Goal: Transaction & Acquisition: Purchase product/service

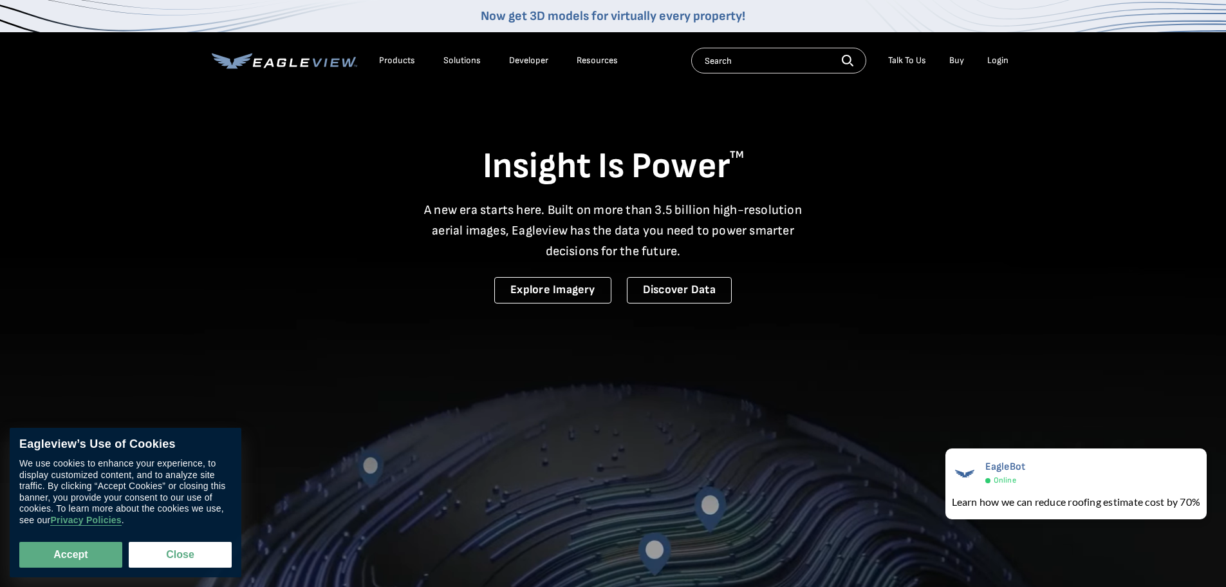
click at [991, 64] on div "Login" at bounding box center [998, 61] width 21 height 12
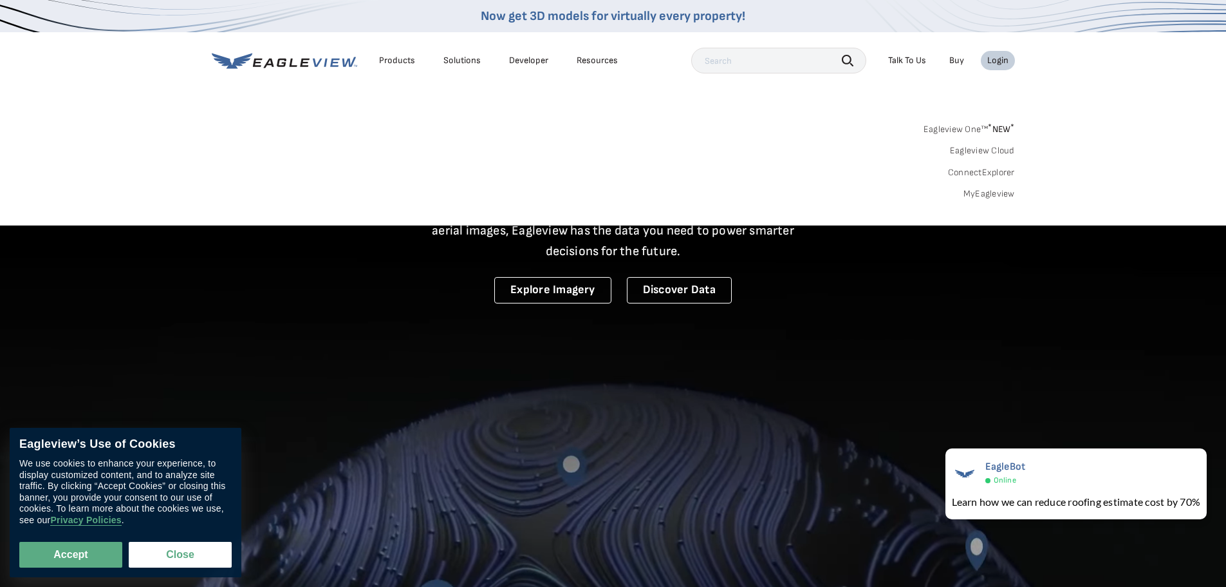
click at [984, 193] on link "MyEagleview" at bounding box center [990, 194] width 52 height 12
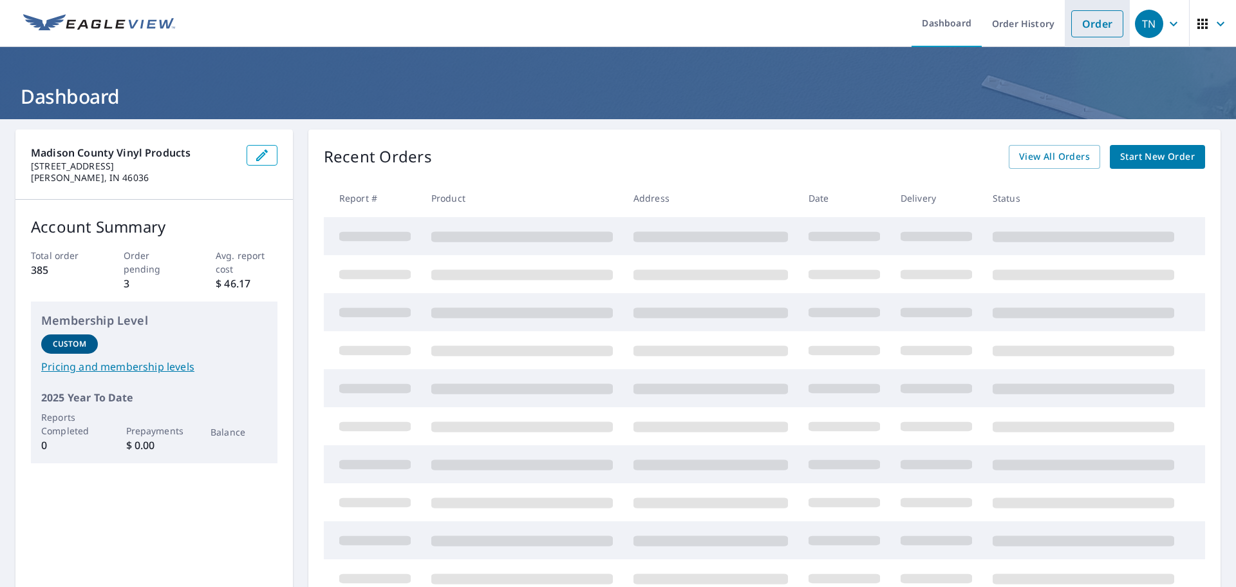
click at [1091, 29] on link "Order" at bounding box center [1097, 23] width 52 height 27
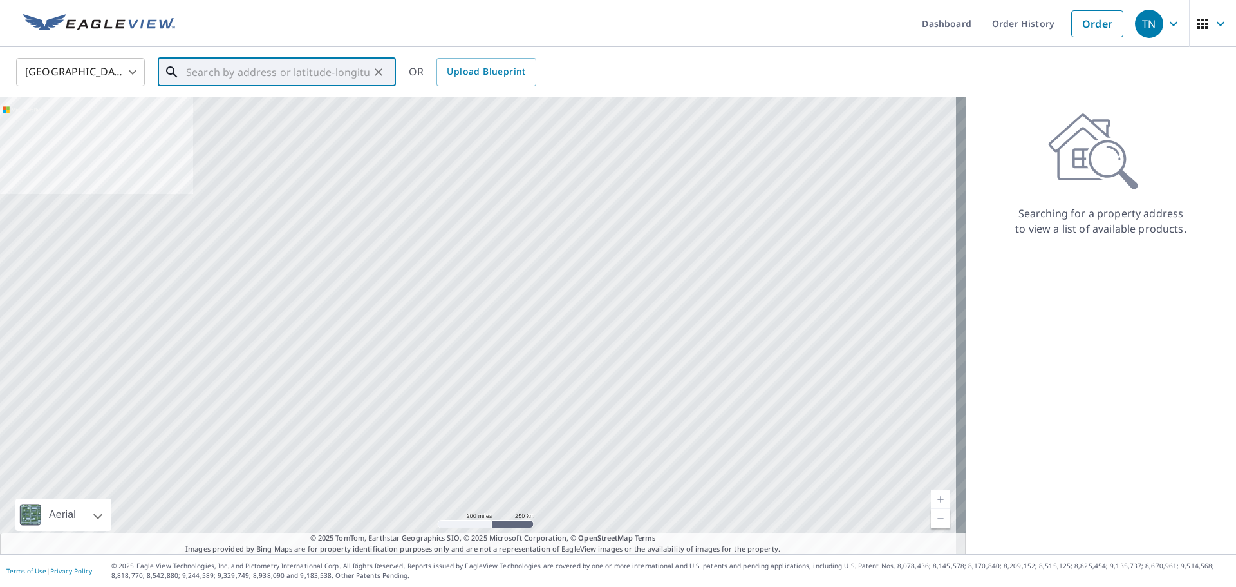
click at [305, 75] on input "text" at bounding box center [277, 72] width 183 height 36
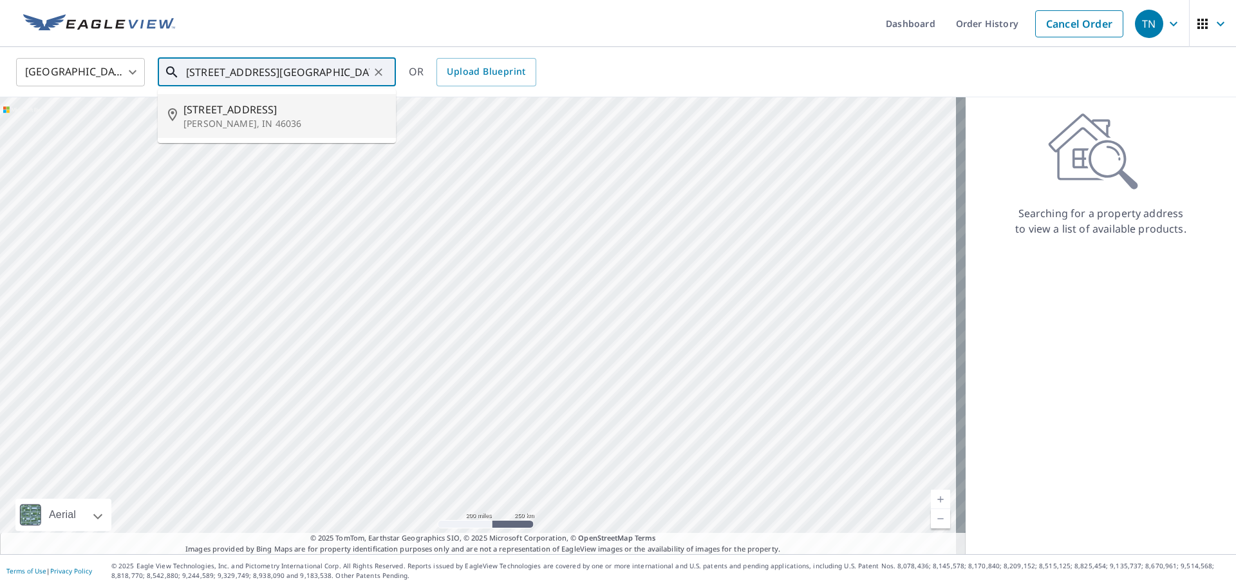
click at [212, 110] on span "[STREET_ADDRESS]" at bounding box center [284, 109] width 202 height 15
type input "[STREET_ADDRESS][PERSON_NAME]"
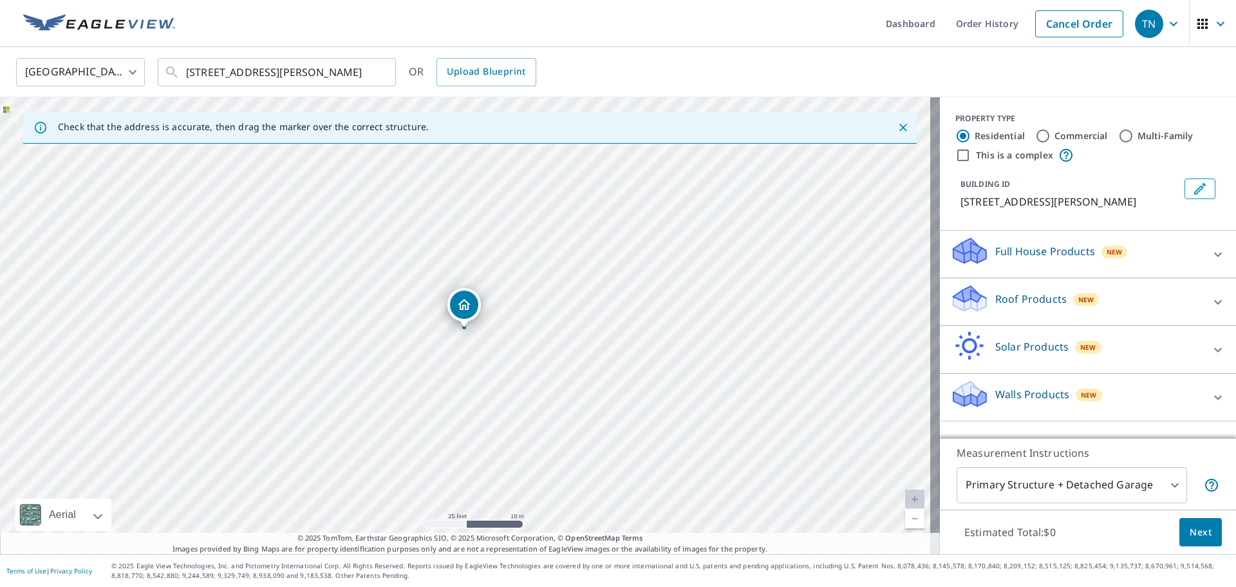
drag, startPoint x: 458, startPoint y: 330, endPoint x: 669, endPoint y: 337, distance: 210.6
click at [669, 337] on div "[STREET_ADDRESS][PERSON_NAME]" at bounding box center [470, 325] width 940 height 456
click at [1210, 309] on icon at bounding box center [1217, 301] width 15 height 15
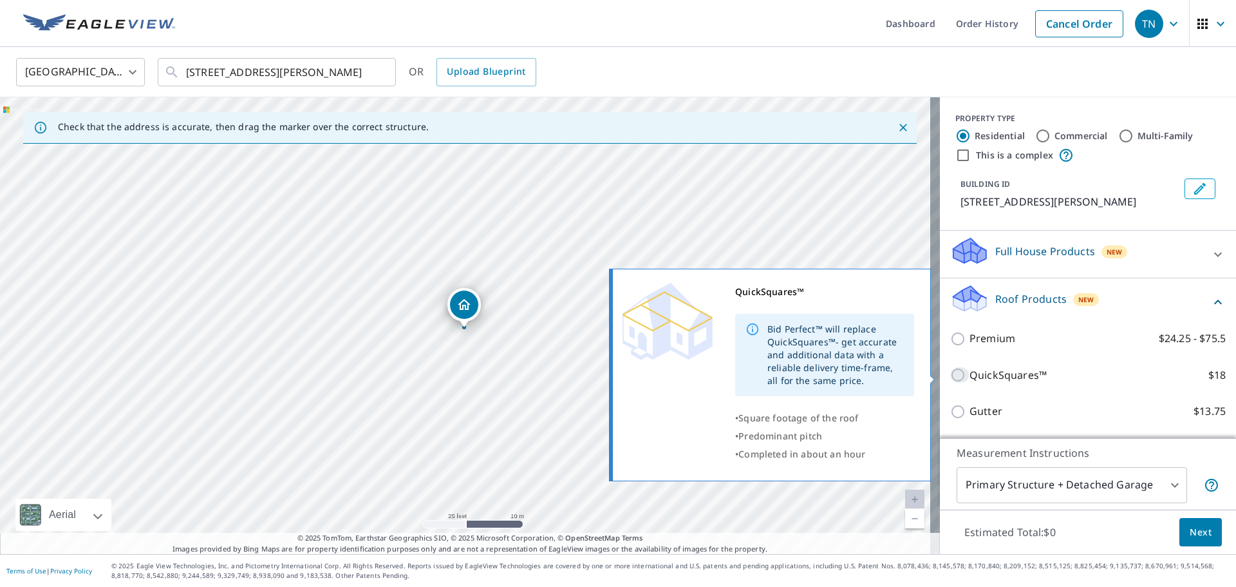
click at [952, 375] on input "QuickSquares™ $18" at bounding box center [959, 374] width 19 height 15
checkbox input "true"
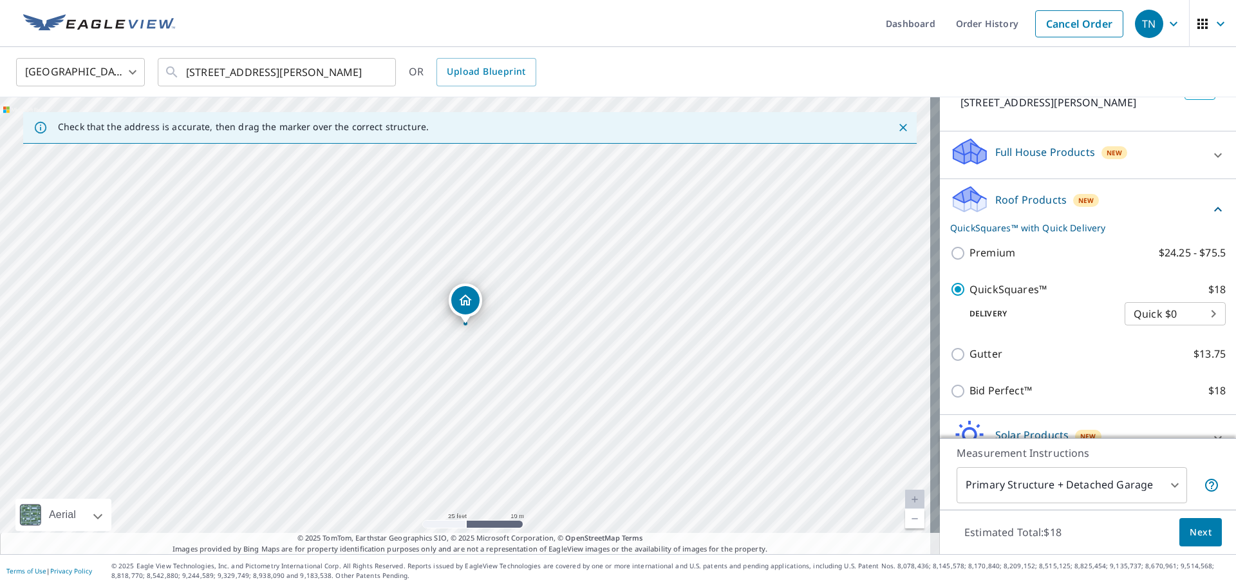
scroll to position [129, 0]
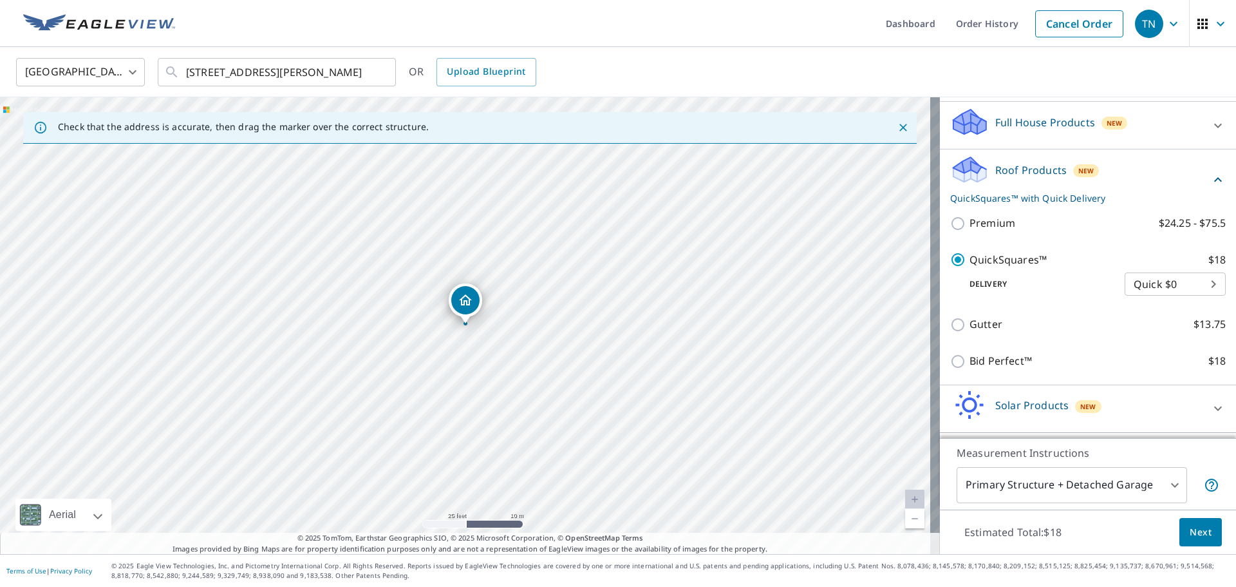
click at [1163, 485] on body "TN [GEOGRAPHIC_DATA] Dashboard Order History Cancel Order TN [GEOGRAPHIC_DATA] …" at bounding box center [618, 293] width 1236 height 587
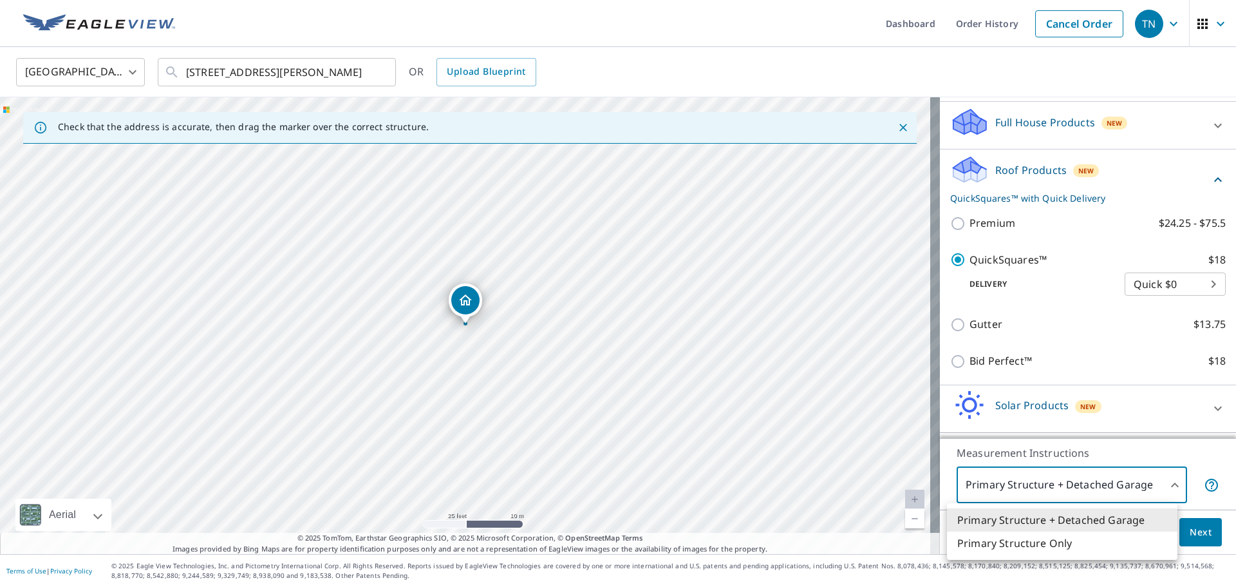
click at [995, 545] on li "Primary Structure Only" at bounding box center [1062, 542] width 230 height 23
type input "2"
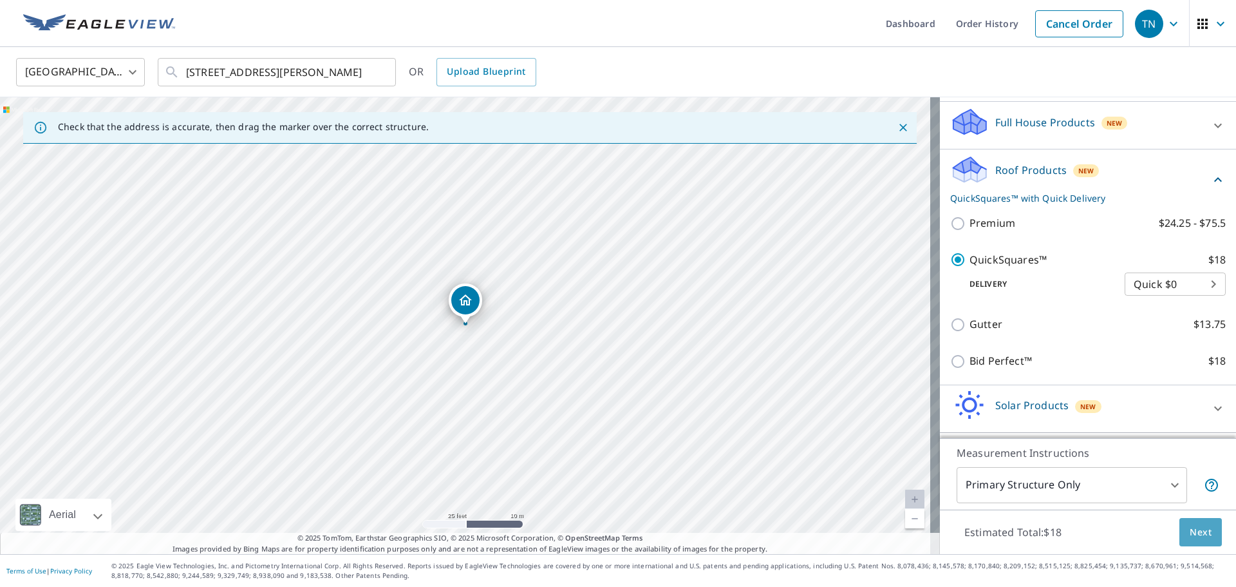
click at [1190, 538] on span "Next" at bounding box center [1201, 532] width 22 height 16
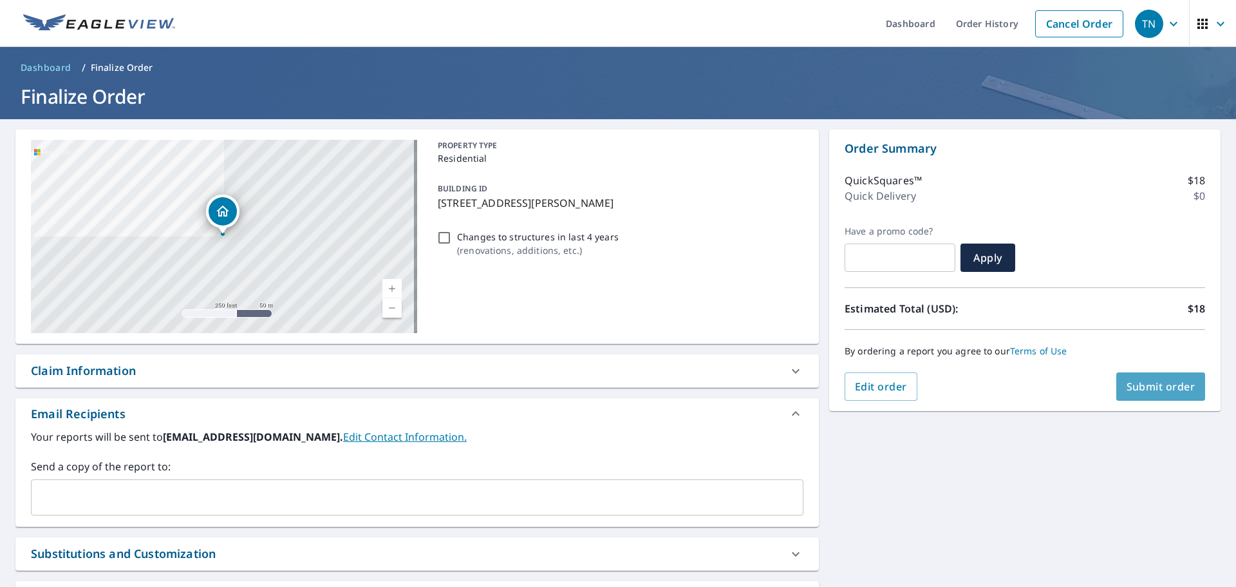
click at [1145, 380] on span "Submit order" at bounding box center [1161, 386] width 69 height 14
